Goal: Find contact information: Find contact information

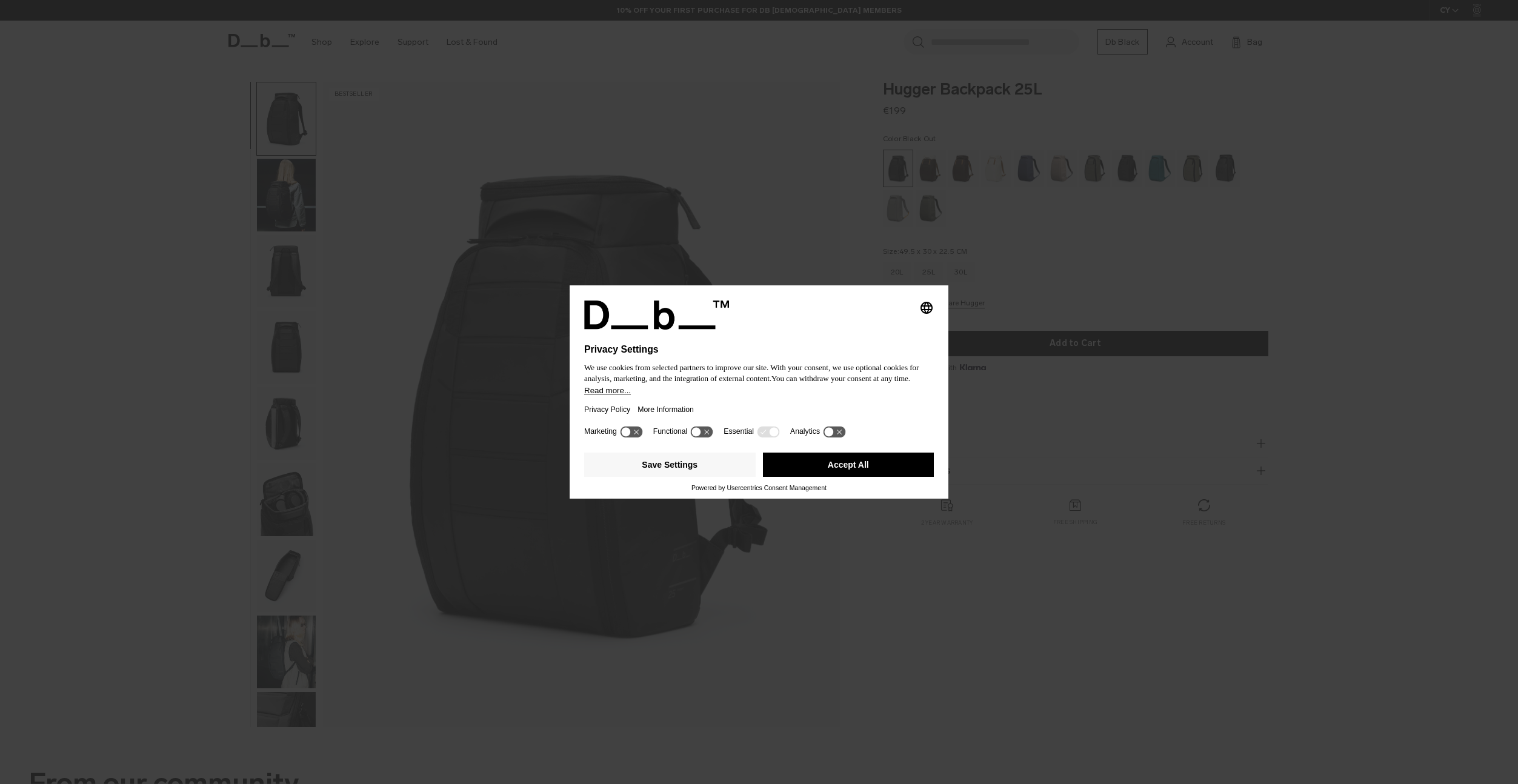
click at [823, 470] on button "Accept All" at bounding box center [848, 464] width 171 height 24
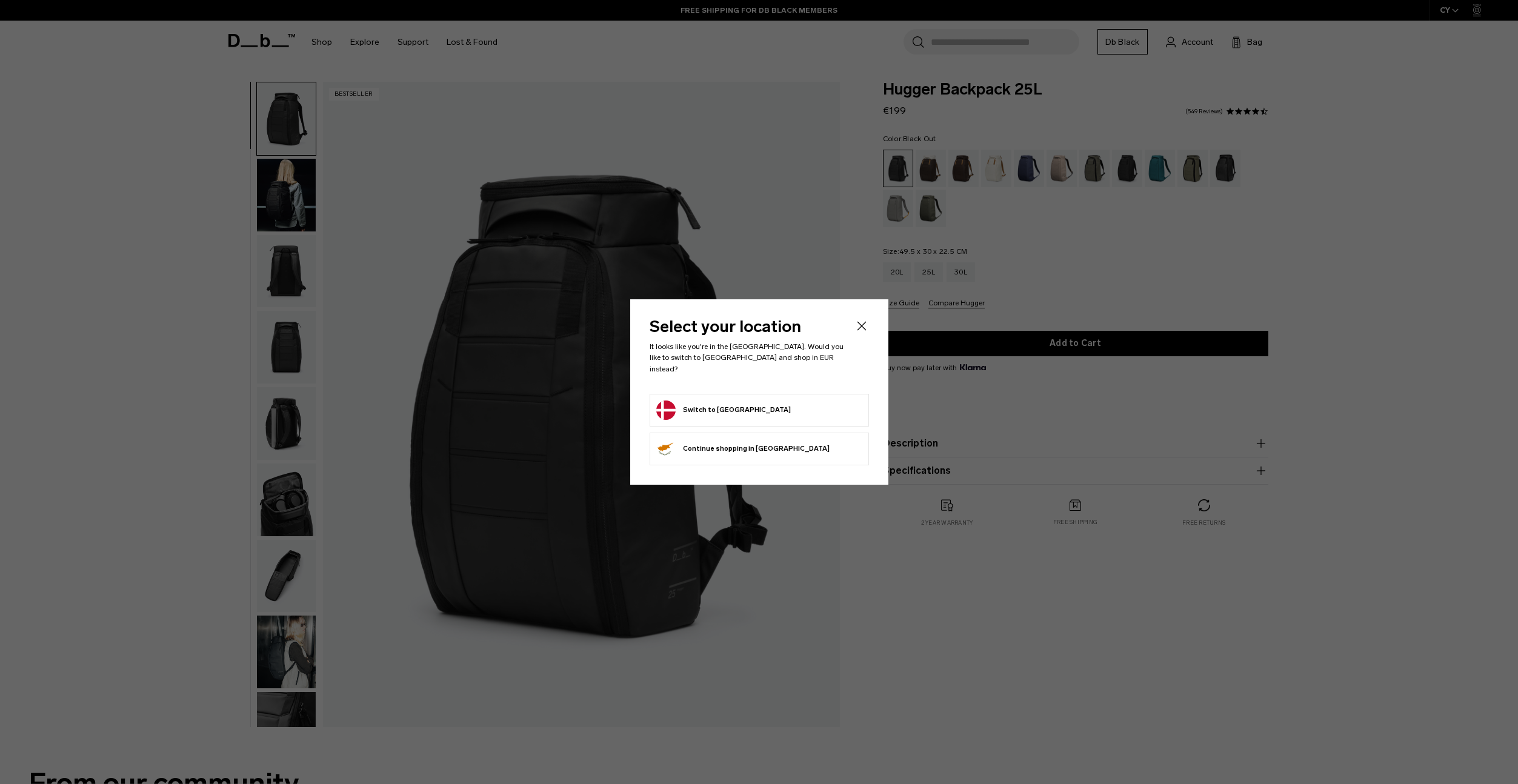
click at [855, 464] on div "Select your location It looks like you're in the Denmark. Would you like to swi…" at bounding box center [759, 391] width 258 height 185
click at [703, 402] on button "Switch to Denmark" at bounding box center [724, 410] width 135 height 19
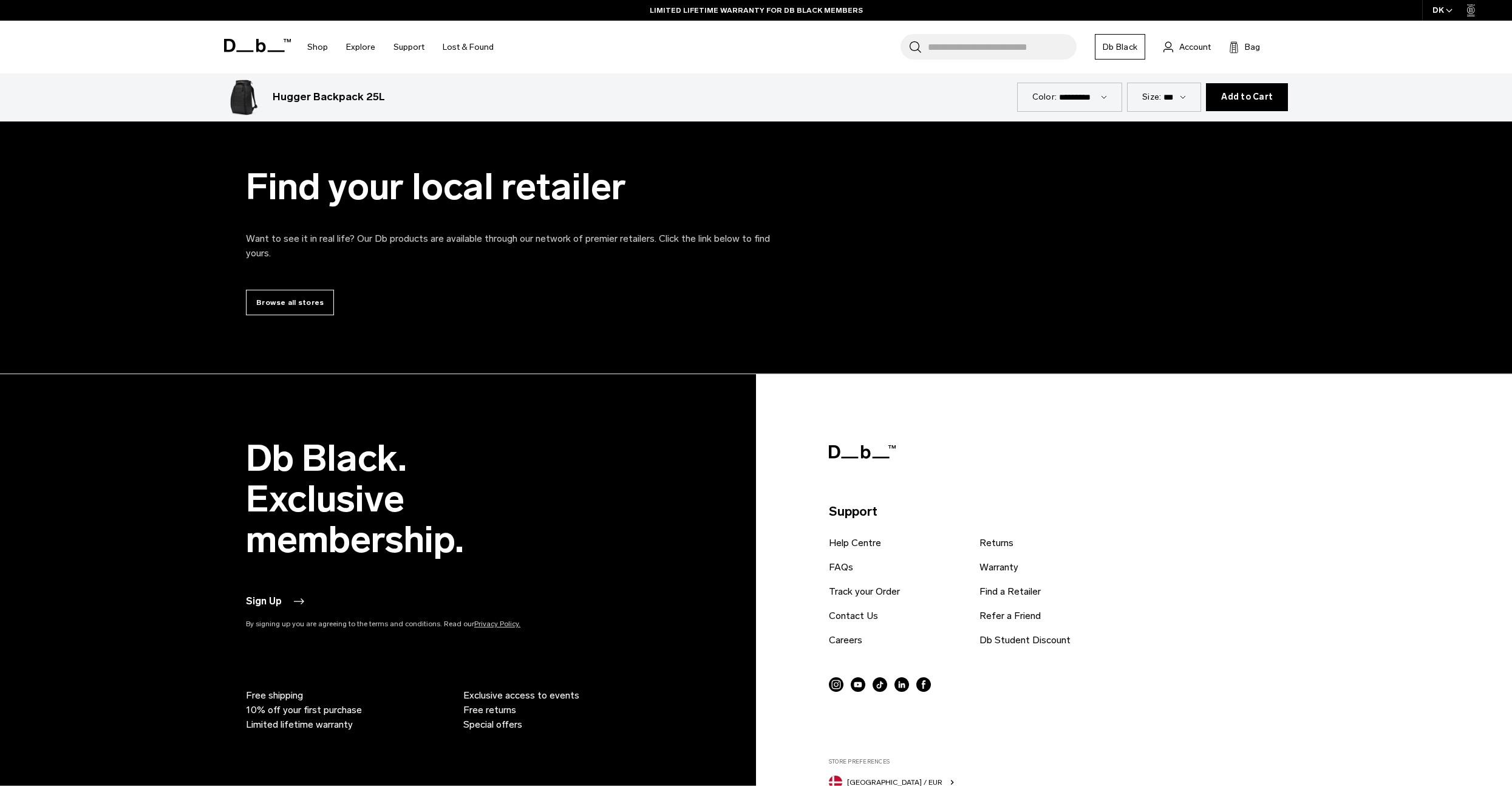
scroll to position [5823, 0]
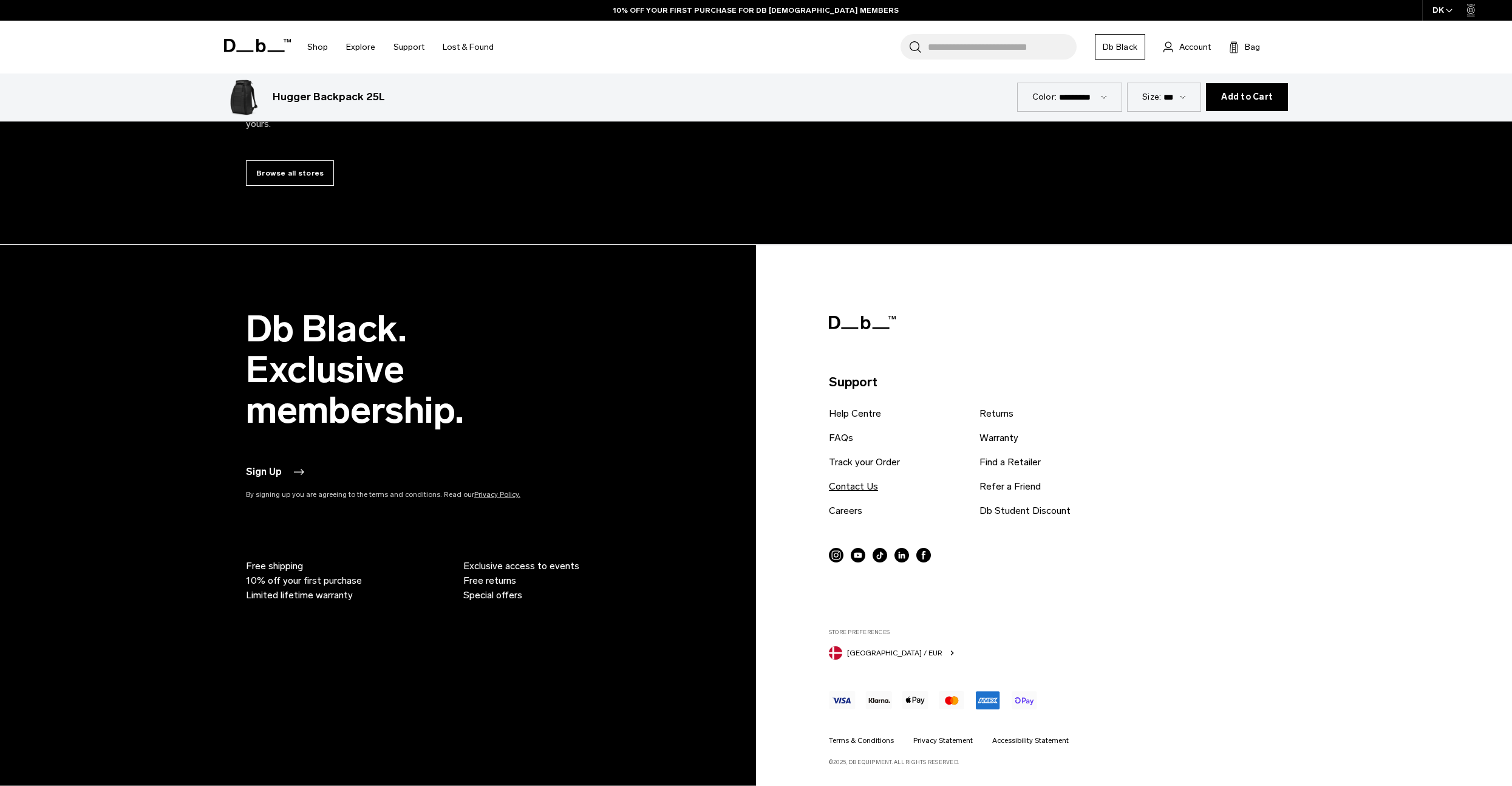
click at [837, 487] on link "Contact Us" at bounding box center [853, 486] width 49 height 14
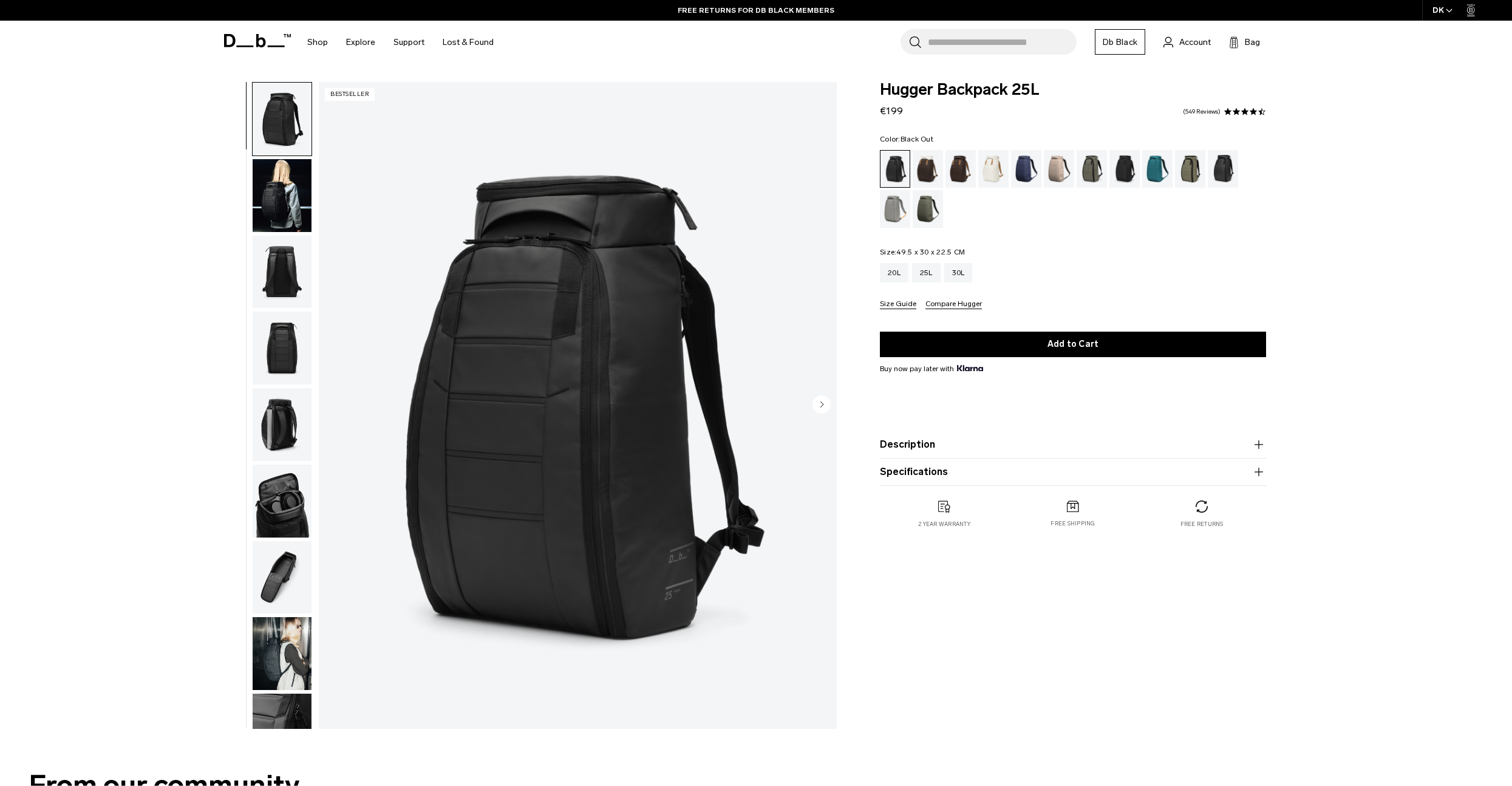
click at [281, 189] on img "button" at bounding box center [281, 196] width 59 height 73
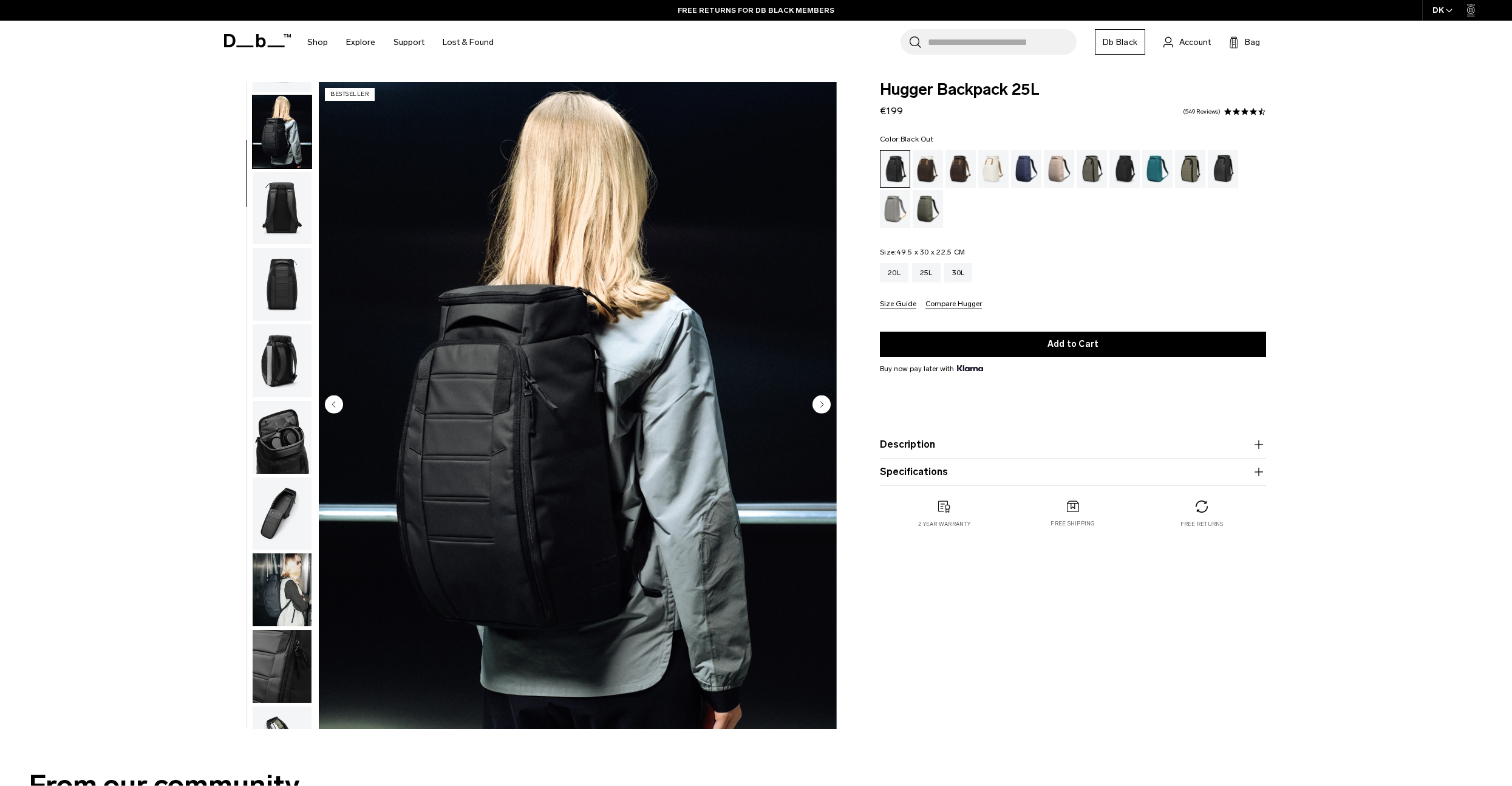
scroll to position [77, 0]
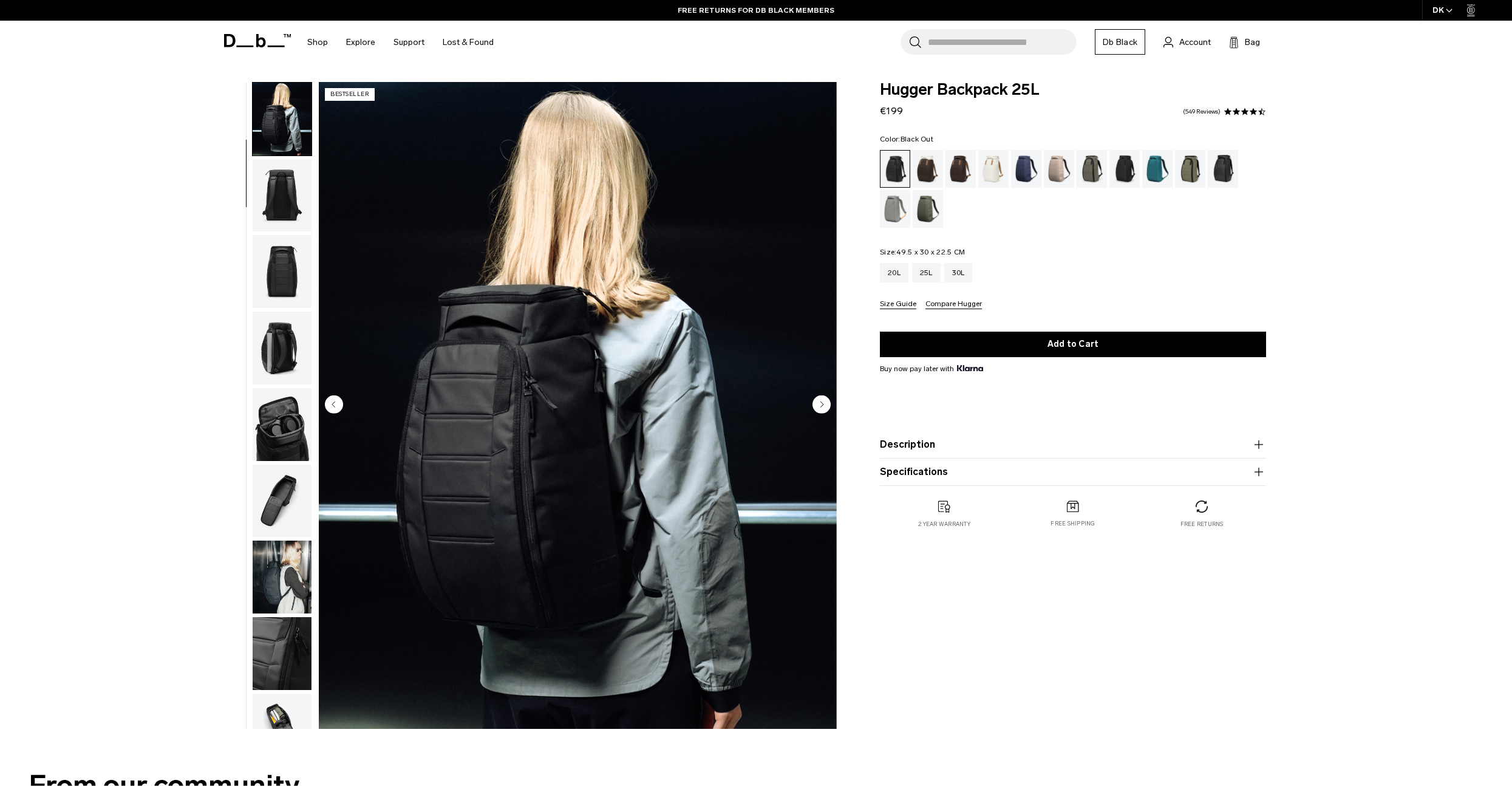
click at [269, 267] on img "button" at bounding box center [281, 272] width 59 height 73
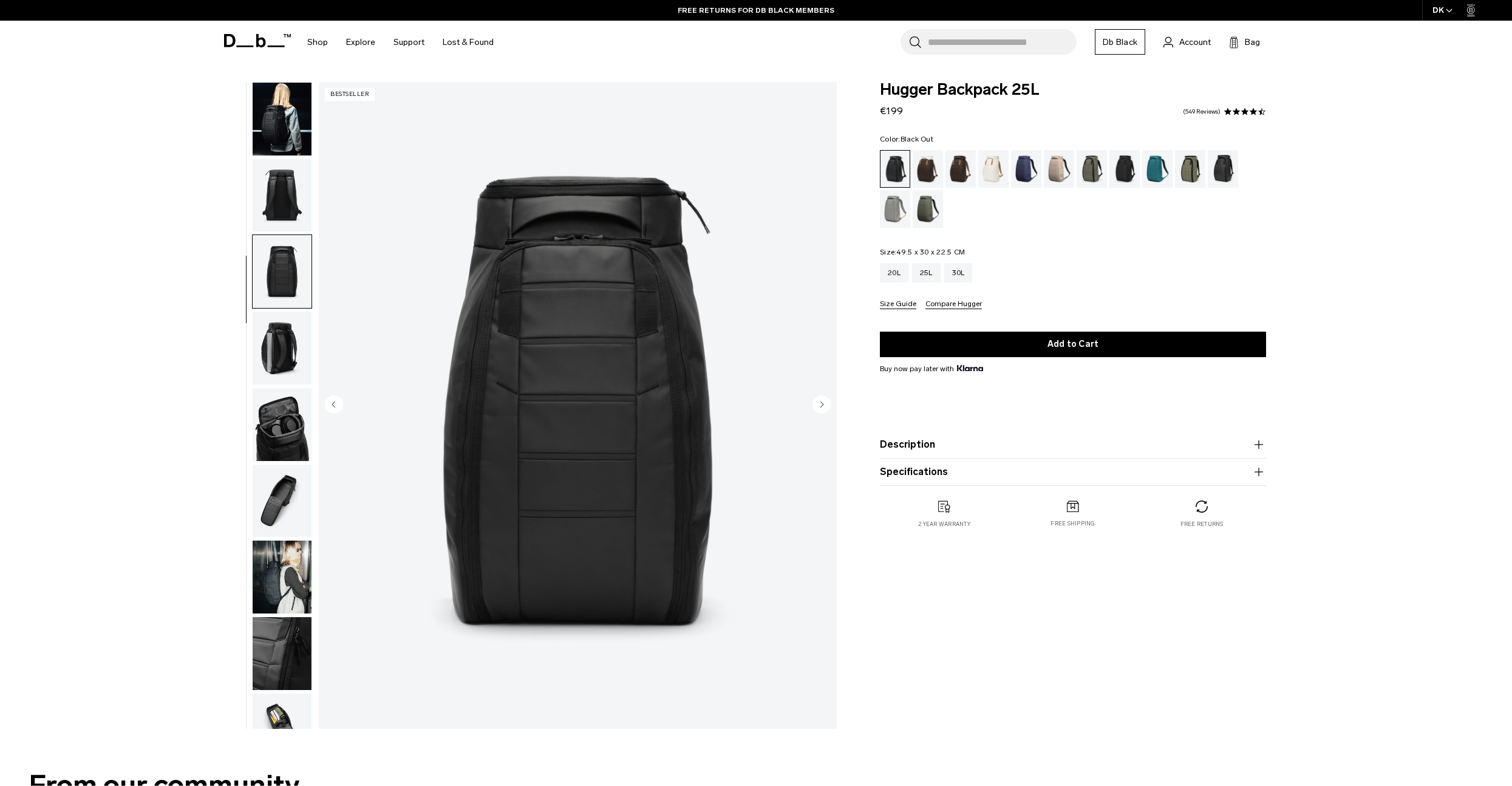
scroll to position [191, 0]
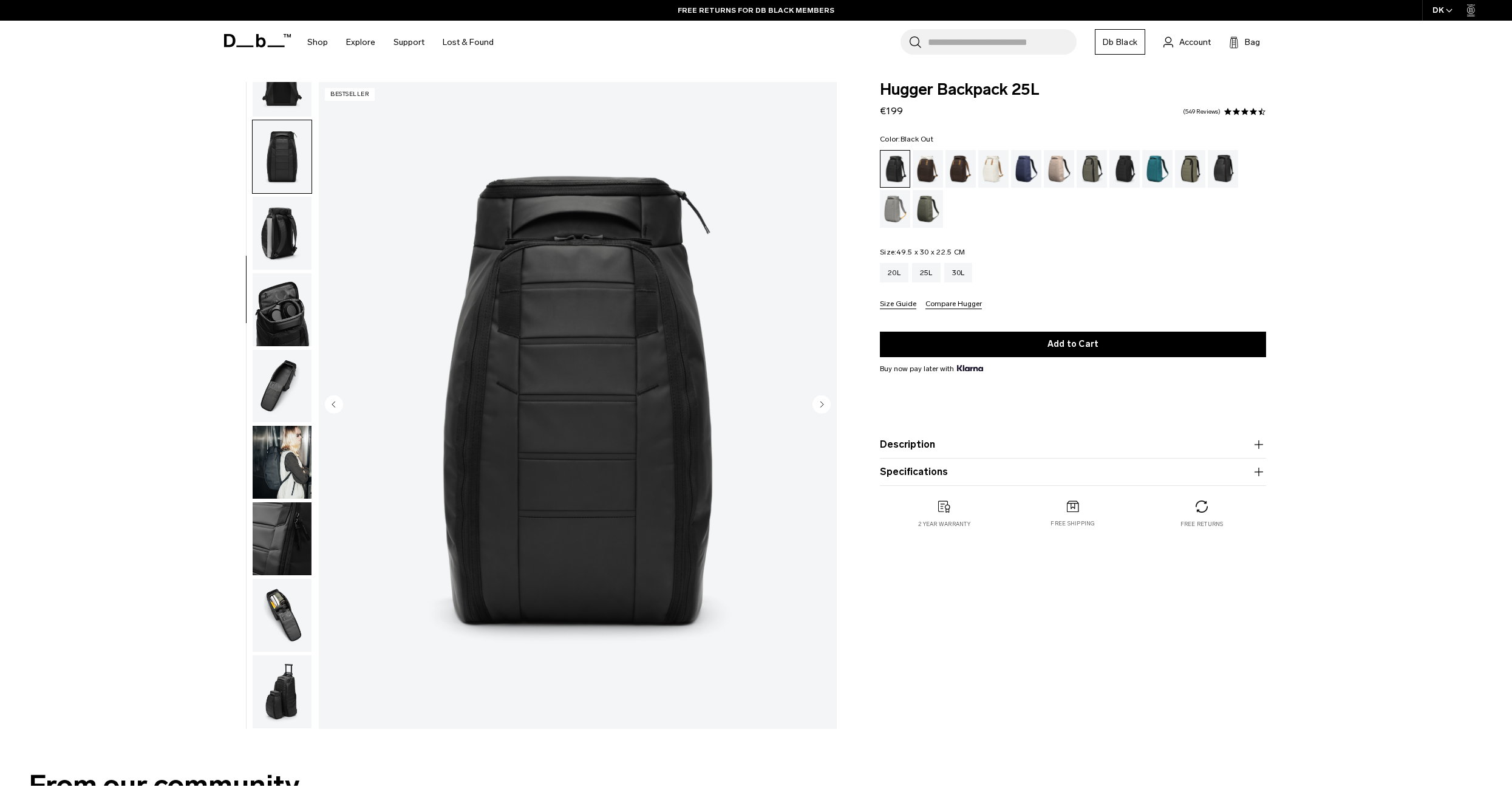
click at [278, 316] on img "button" at bounding box center [281, 310] width 59 height 73
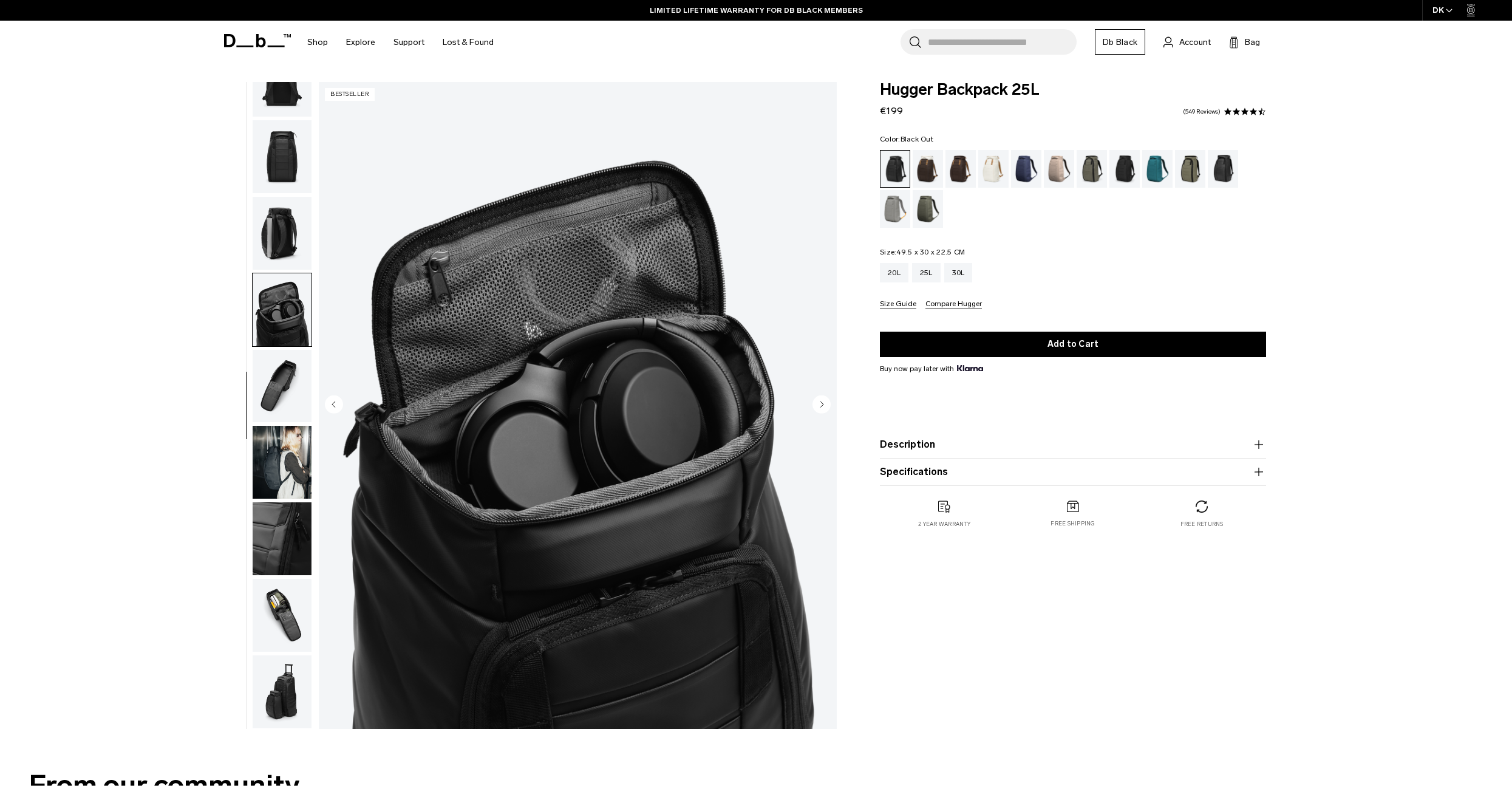
click at [283, 379] on img "button" at bounding box center [281, 386] width 59 height 73
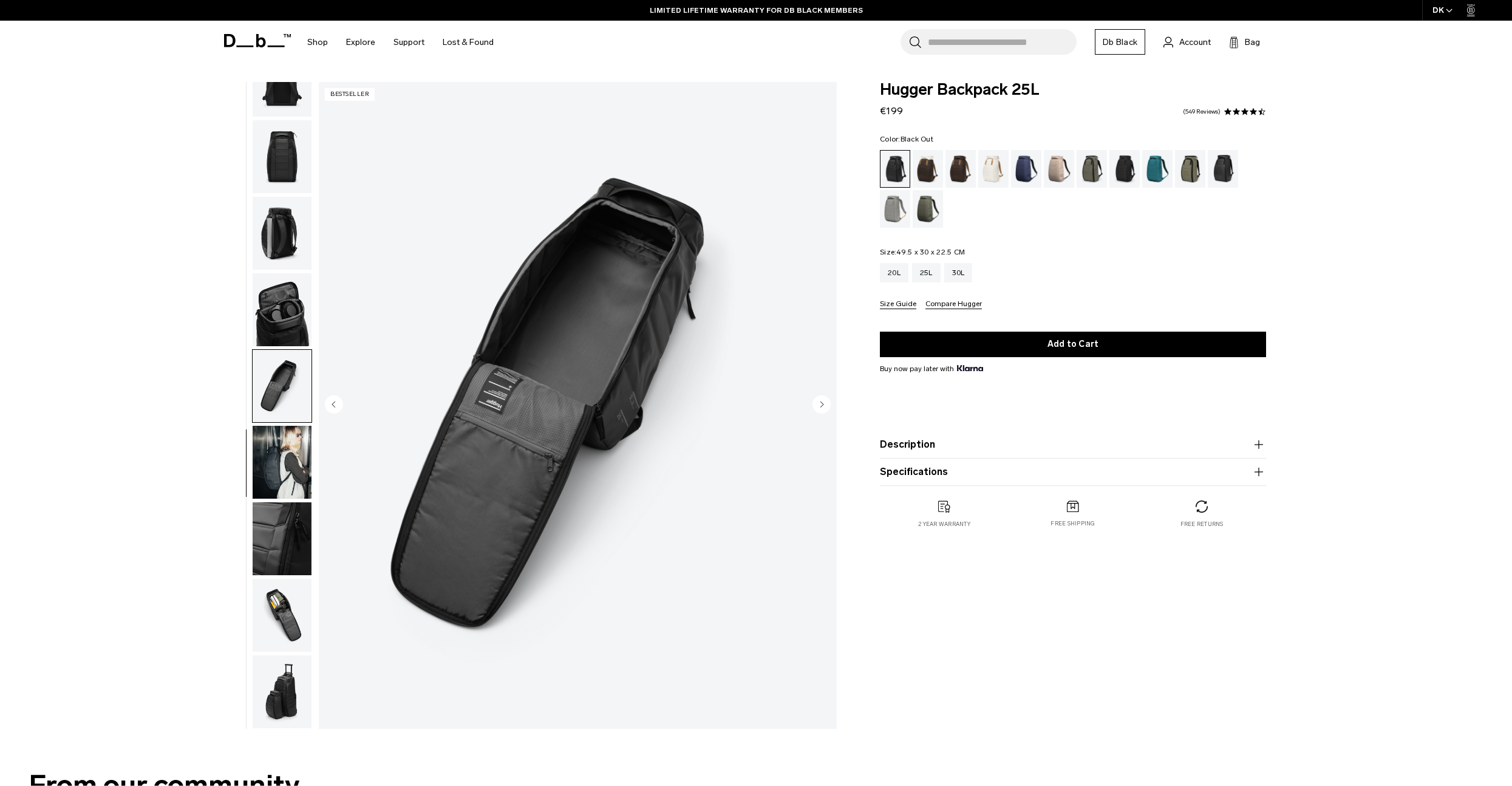
click at [283, 456] on img "button" at bounding box center [281, 462] width 59 height 73
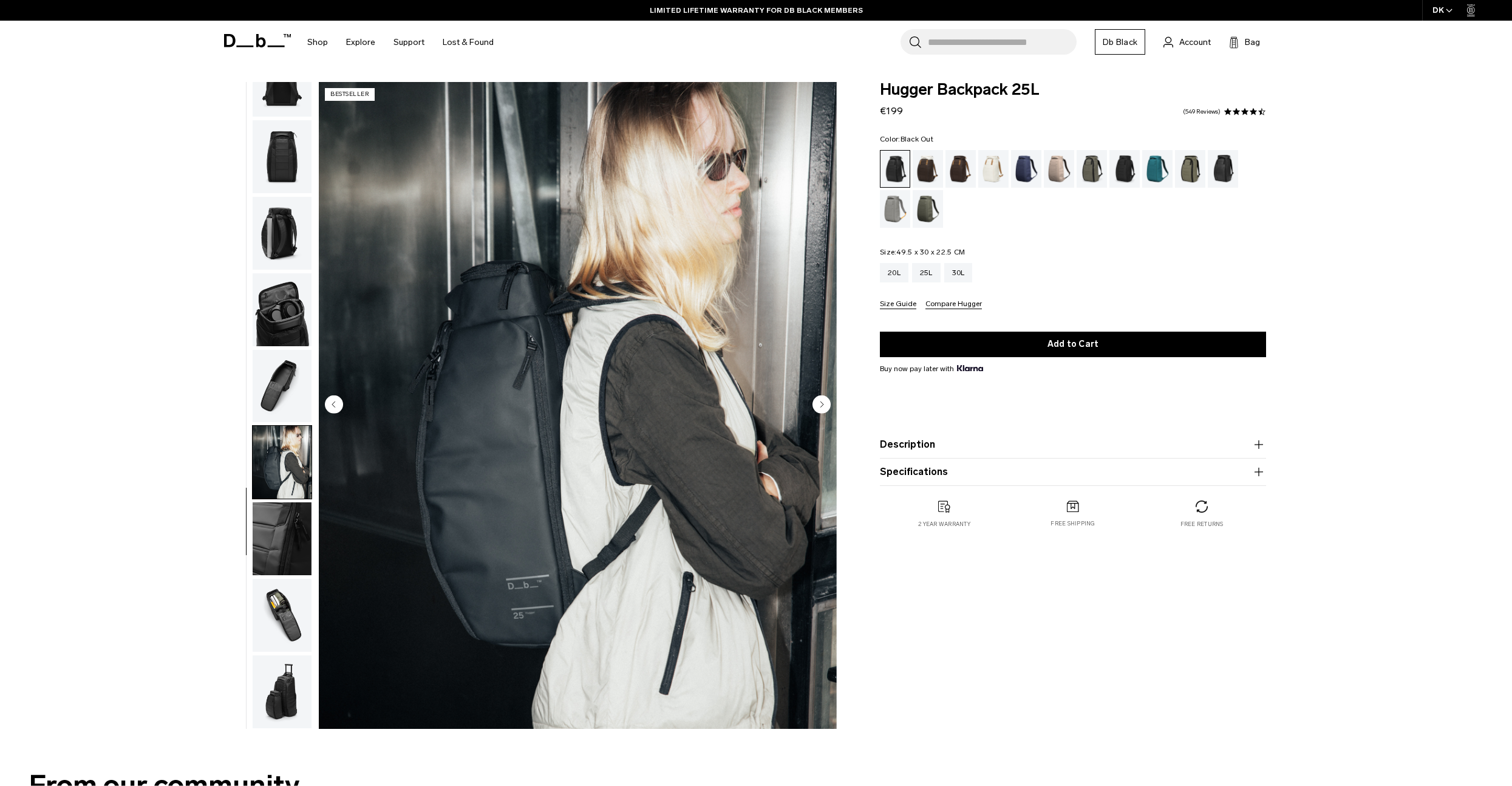
click at [292, 536] on img "button" at bounding box center [281, 538] width 59 height 73
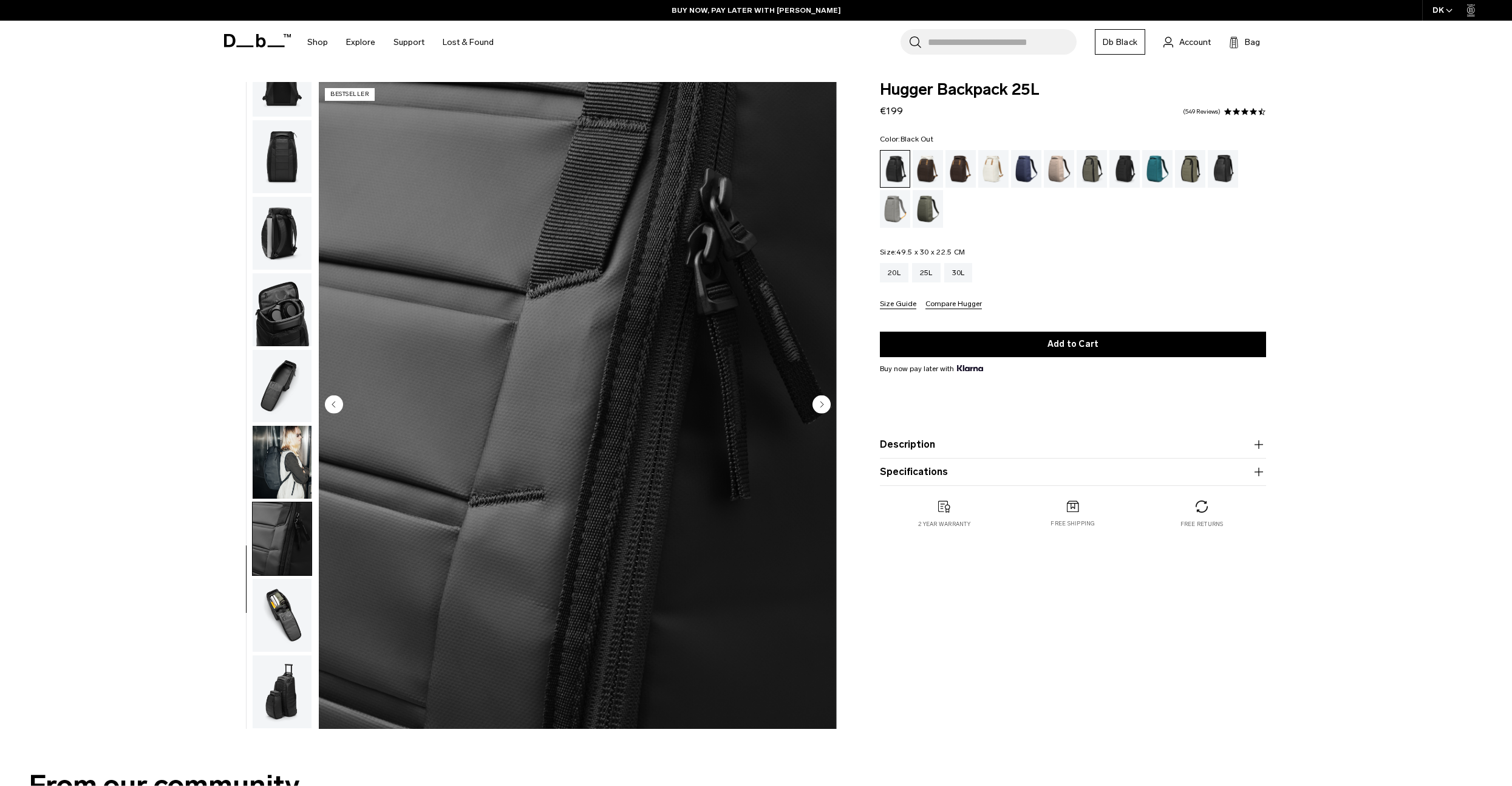
click at [277, 607] on img "button" at bounding box center [281, 615] width 59 height 73
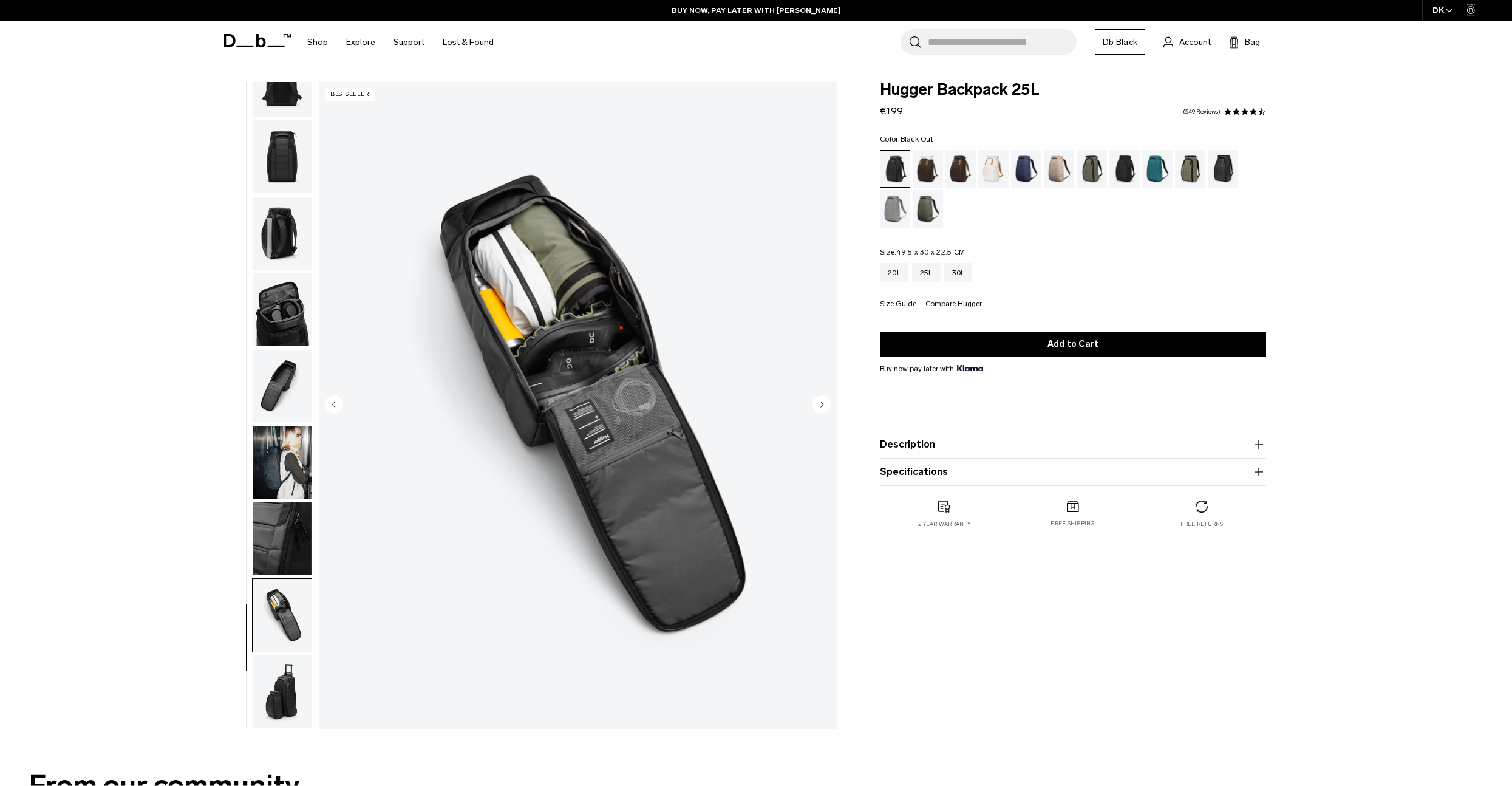
click at [288, 694] on img "button" at bounding box center [281, 692] width 59 height 73
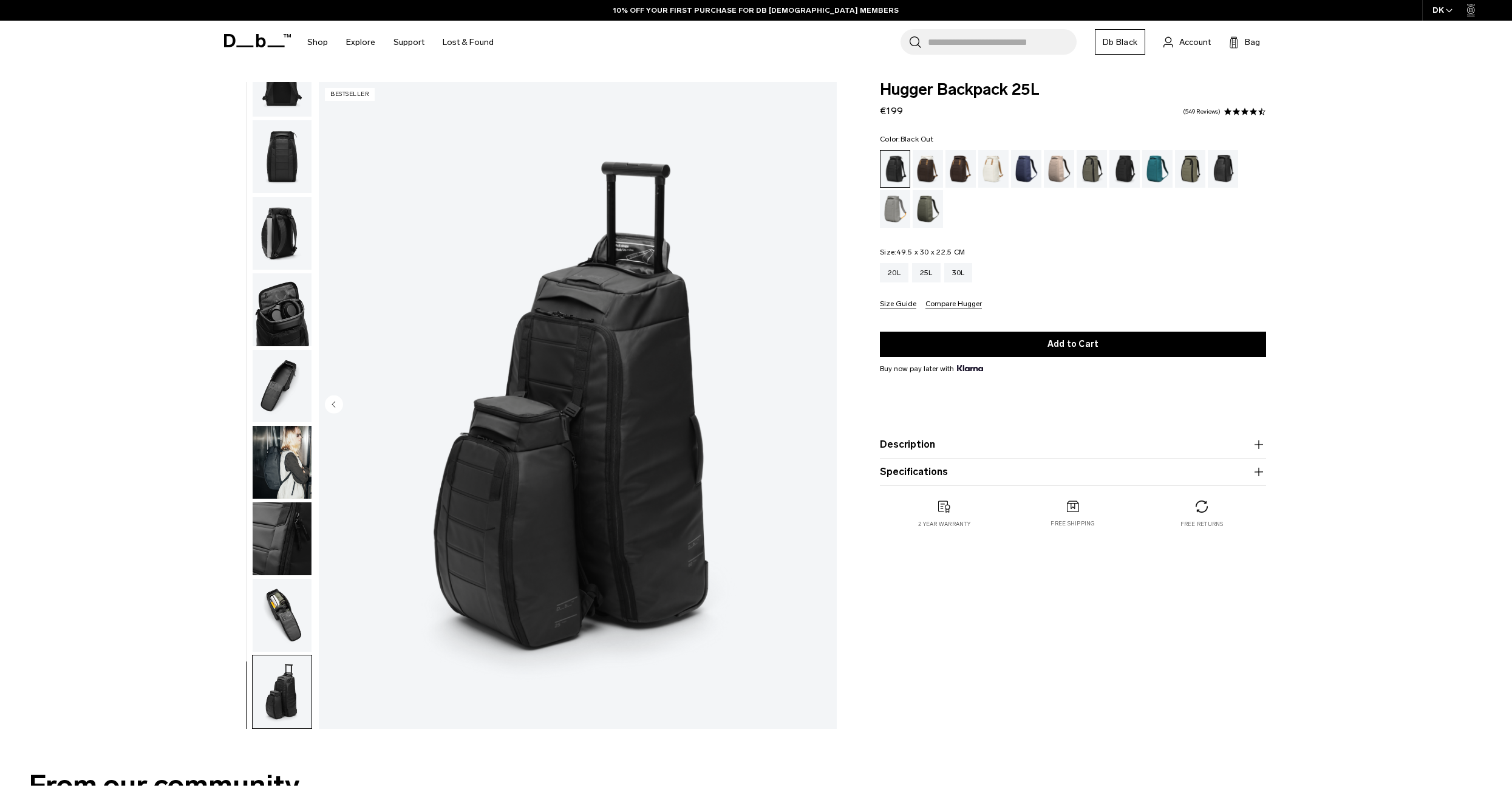
click at [279, 92] on img "button" at bounding box center [281, 81] width 59 height 73
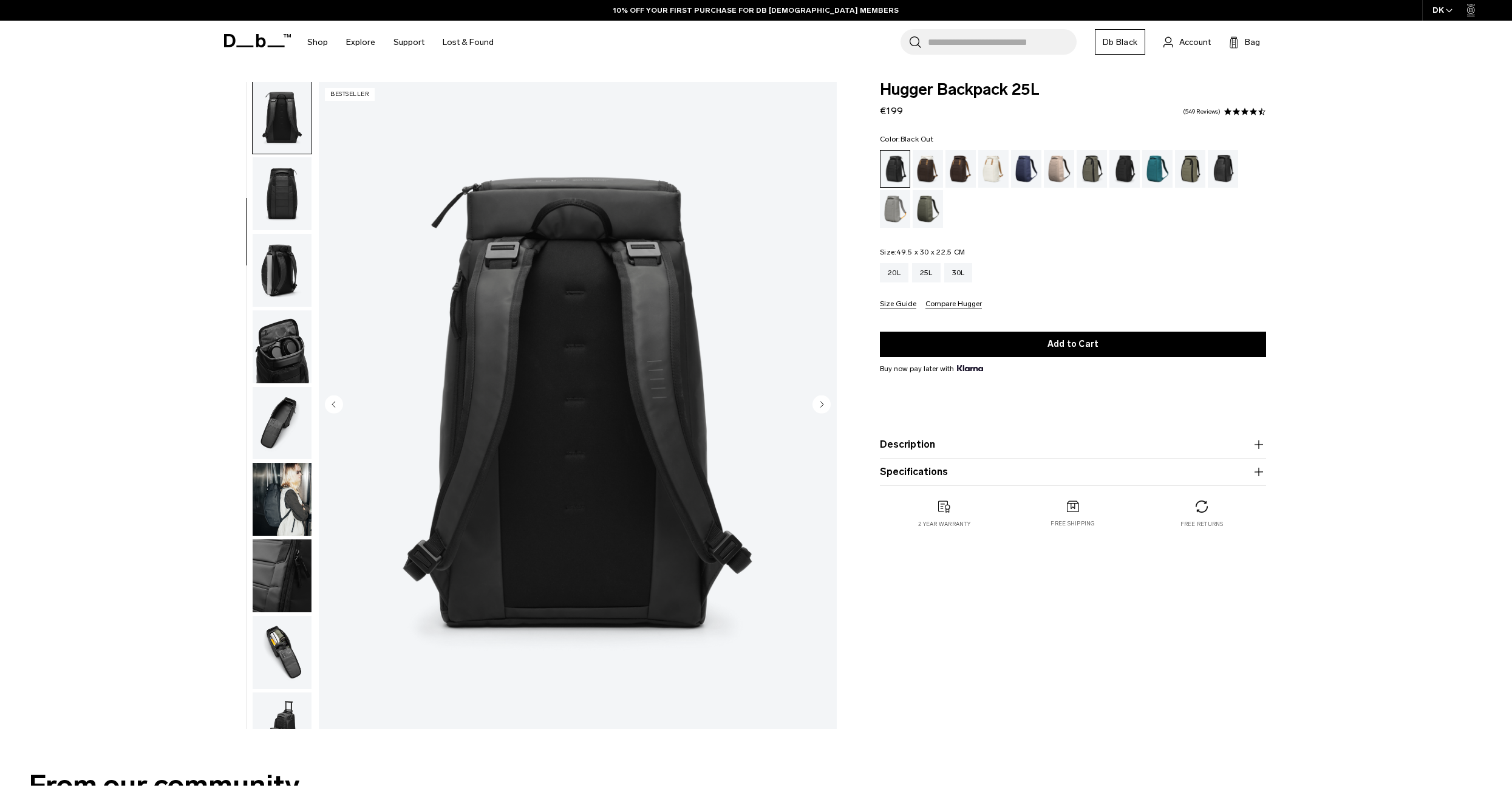
scroll to position [153, 0]
click at [284, 198] on img "button" at bounding box center [281, 195] width 59 height 73
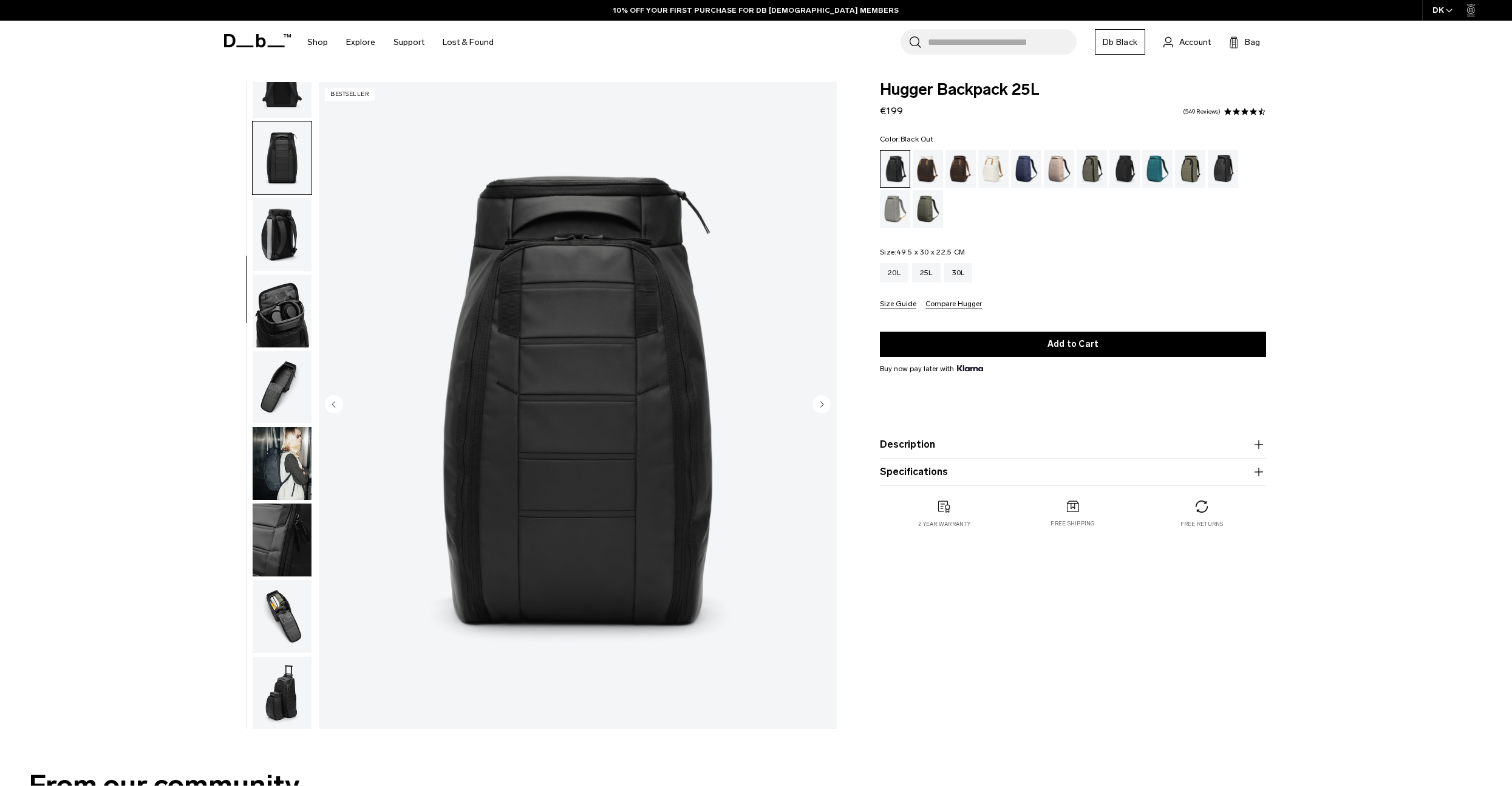
scroll to position [191, 0]
